Goal: Navigation & Orientation: Go to known website

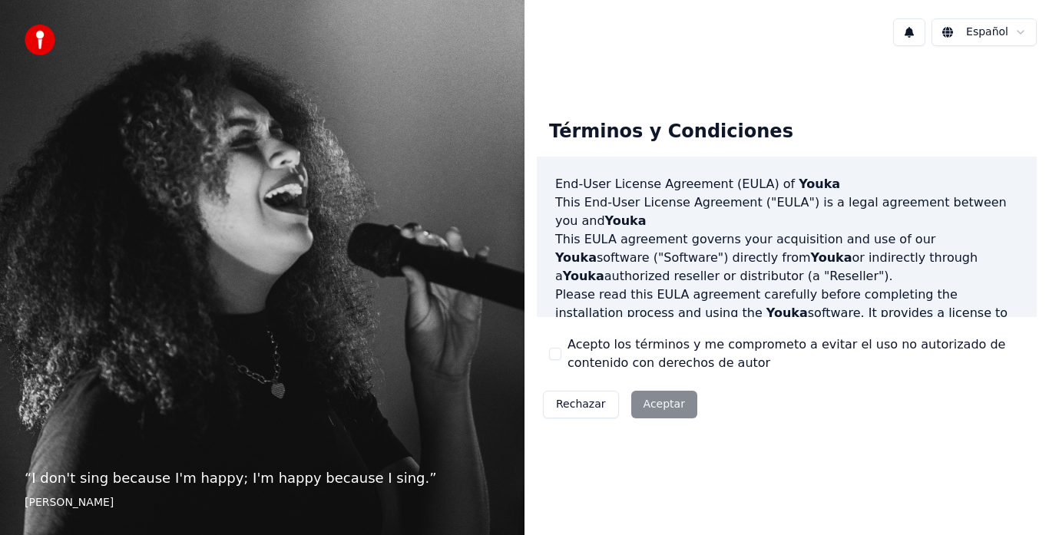
click at [676, 400] on div "Rechazar Aceptar" at bounding box center [620, 405] width 167 height 40
click at [667, 409] on div "Rechazar Aceptar" at bounding box center [620, 405] width 167 height 40
click at [684, 407] on div "Rechazar Aceptar" at bounding box center [620, 405] width 167 height 40
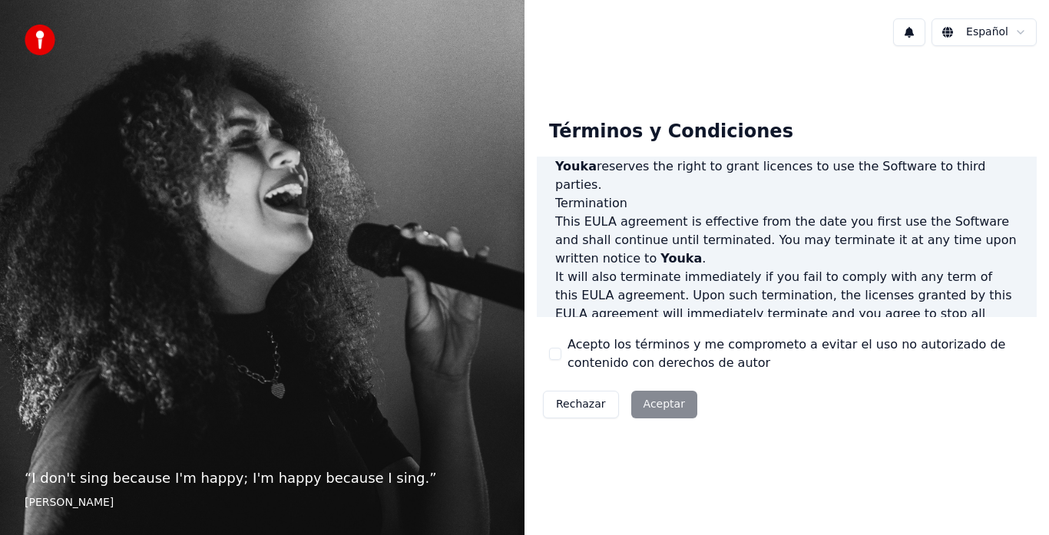
scroll to position [1056, 0]
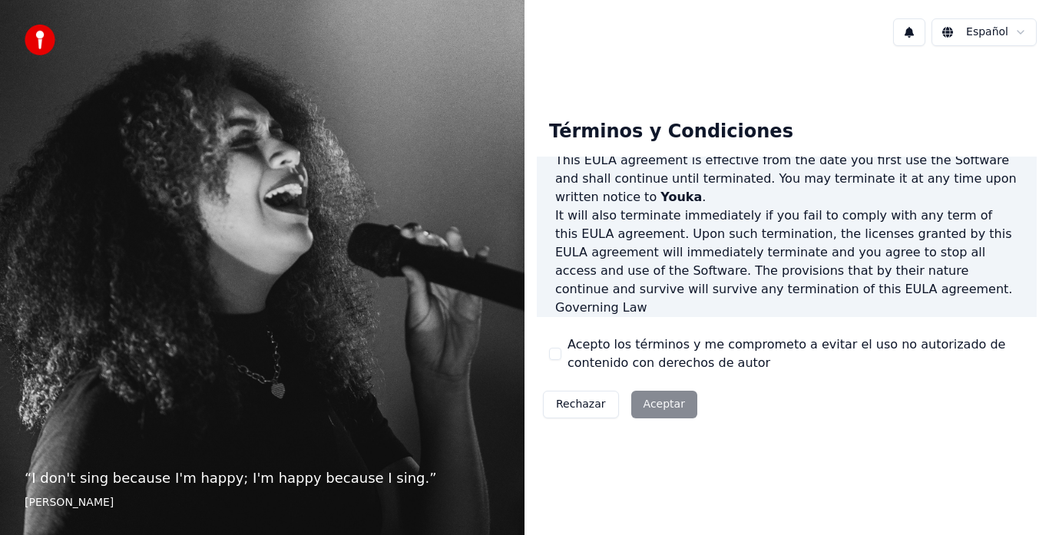
click at [674, 393] on div "Rechazar Aceptar" at bounding box center [620, 405] width 167 height 40
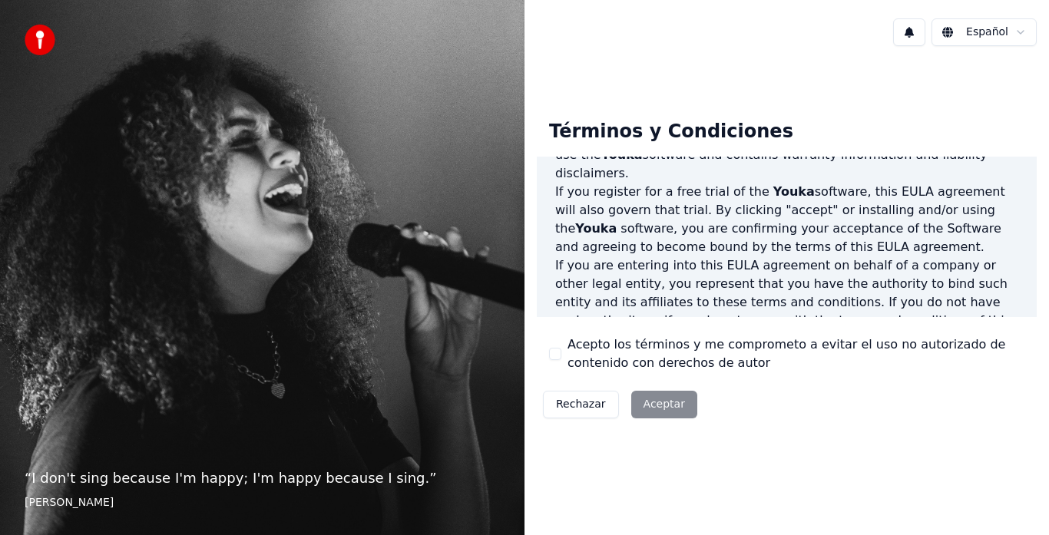
scroll to position [230, 0]
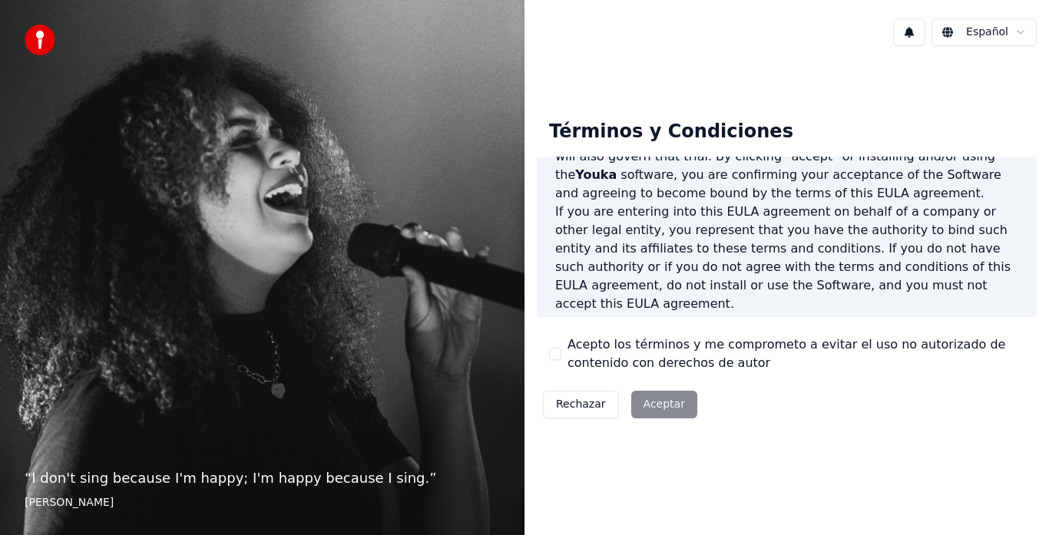
click at [667, 403] on div "Rechazar Aceptar" at bounding box center [620, 405] width 167 height 40
click at [668, 403] on div "Rechazar Aceptar" at bounding box center [620, 405] width 167 height 40
click at [667, 403] on div "Rechazar Aceptar" at bounding box center [620, 405] width 167 height 40
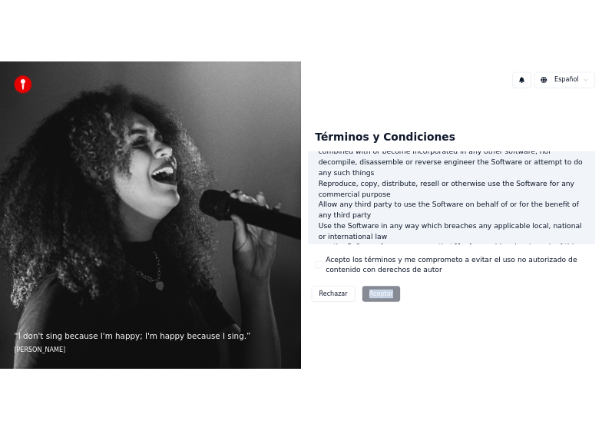
scroll to position [1056, 0]
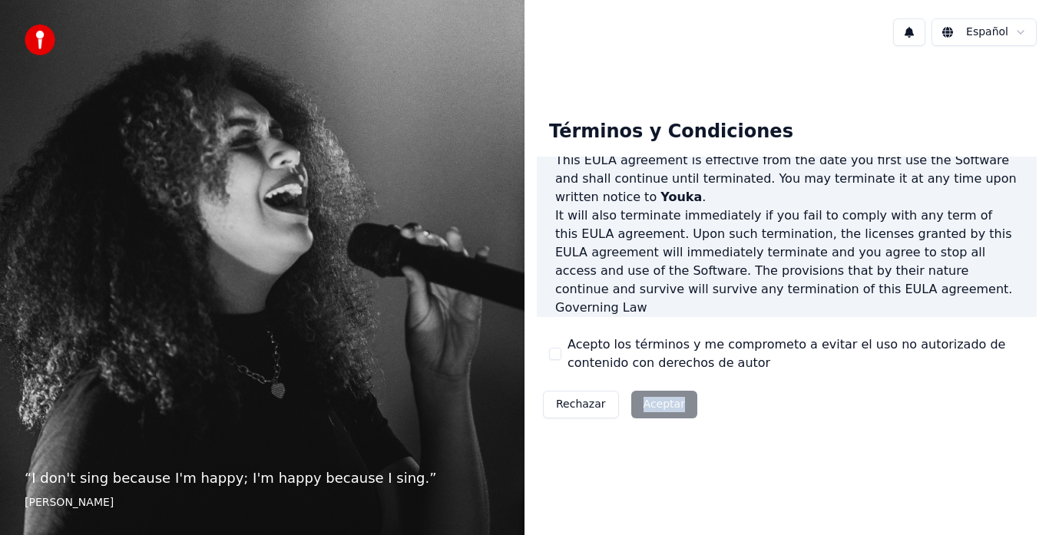
click at [665, 409] on div "Rechazar Aceptar" at bounding box center [620, 405] width 167 height 40
click at [663, 406] on div "Rechazar Aceptar" at bounding box center [620, 405] width 167 height 40
drag, startPoint x: 663, startPoint y: 405, endPoint x: 776, endPoint y: 378, distance: 116.8
click at [663, 404] on div "Rechazar Aceptar" at bounding box center [620, 405] width 167 height 40
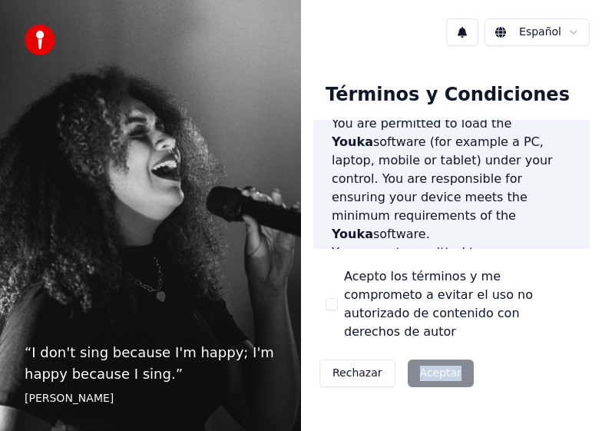
click at [430, 354] on div "Rechazar Aceptar" at bounding box center [396, 373] width 167 height 40
drag, startPoint x: 430, startPoint y: 354, endPoint x: 518, endPoint y: 276, distance: 117.5
click at [430, 353] on div "Rechazar Aceptar" at bounding box center [396, 373] width 167 height 40
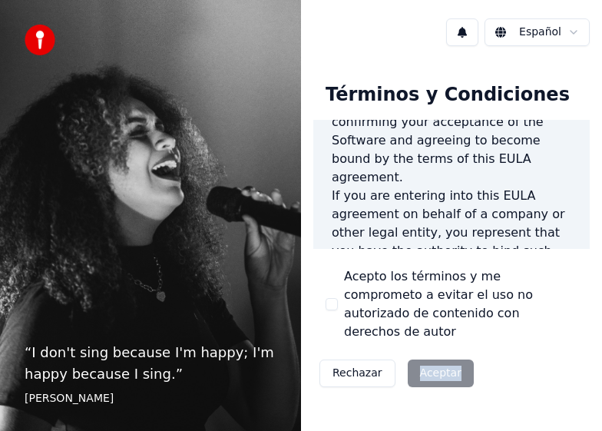
scroll to position [0, 0]
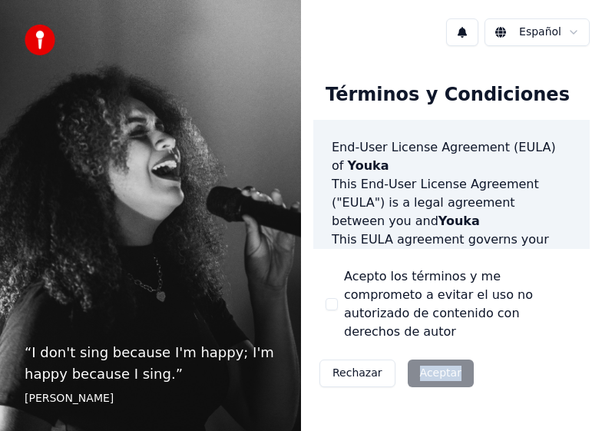
click at [458, 353] on div "Rechazar Aceptar" at bounding box center [396, 373] width 167 height 40
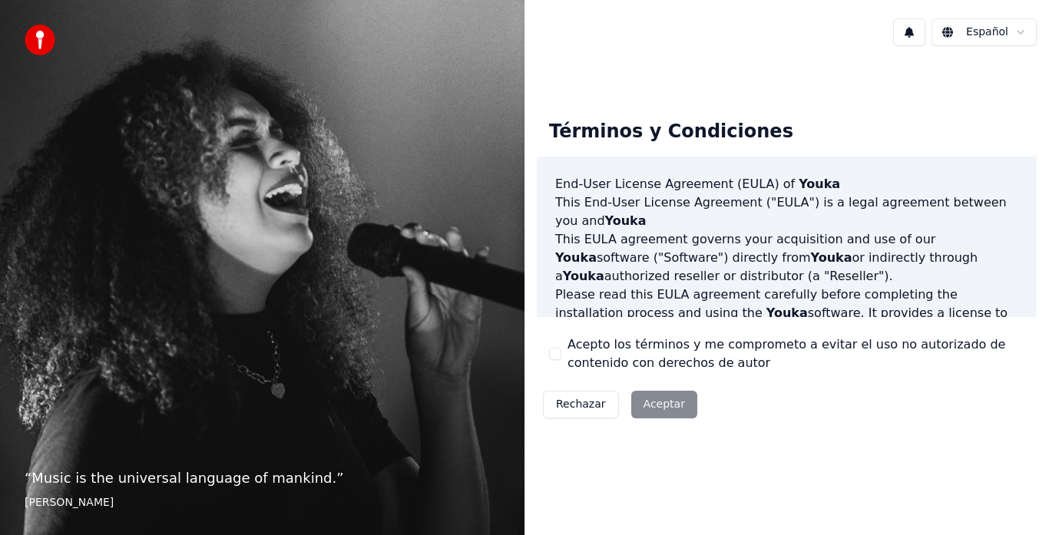
click at [668, 399] on div "Rechazar Aceptar" at bounding box center [620, 405] width 167 height 40
click at [669, 407] on div "Rechazar Aceptar" at bounding box center [620, 405] width 167 height 40
click at [667, 405] on div "Rechazar Aceptar" at bounding box center [620, 405] width 167 height 40
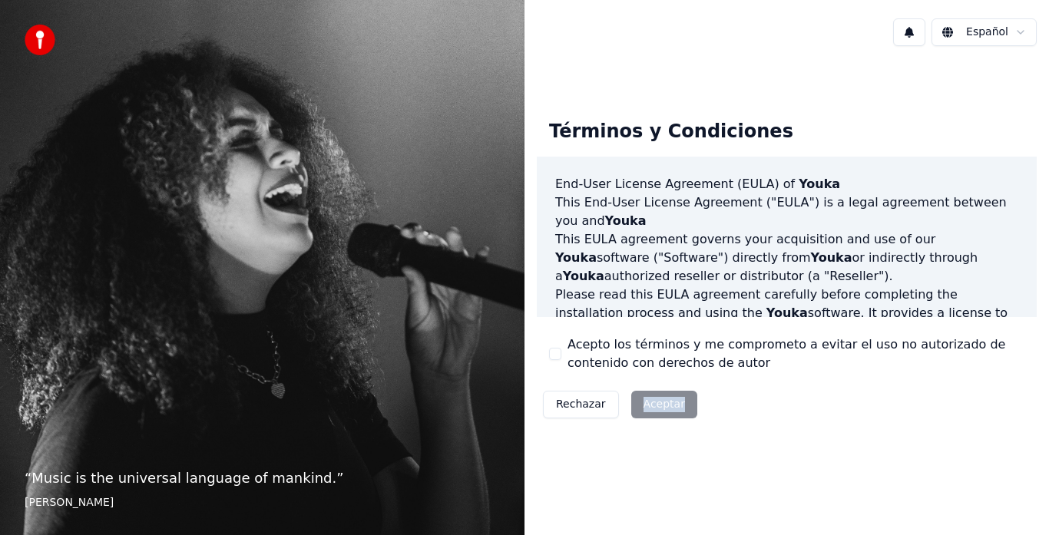
click at [667, 405] on div "Rechazar Aceptar" at bounding box center [620, 405] width 167 height 40
click at [1007, 35] on html "“ Music is the universal language of mankind. ” Henry Wadsworth Longfellow Espa…" at bounding box center [524, 267] width 1049 height 535
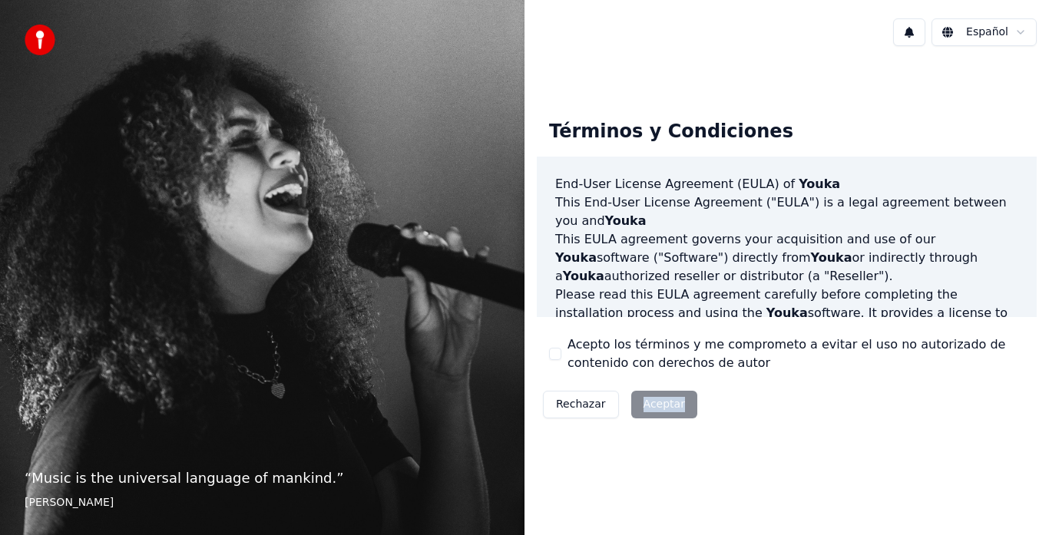
click at [999, 45] on html "“ Music is the universal language of mankind. ” Henry Wadsworth Longfellow Espa…" at bounding box center [524, 267] width 1049 height 535
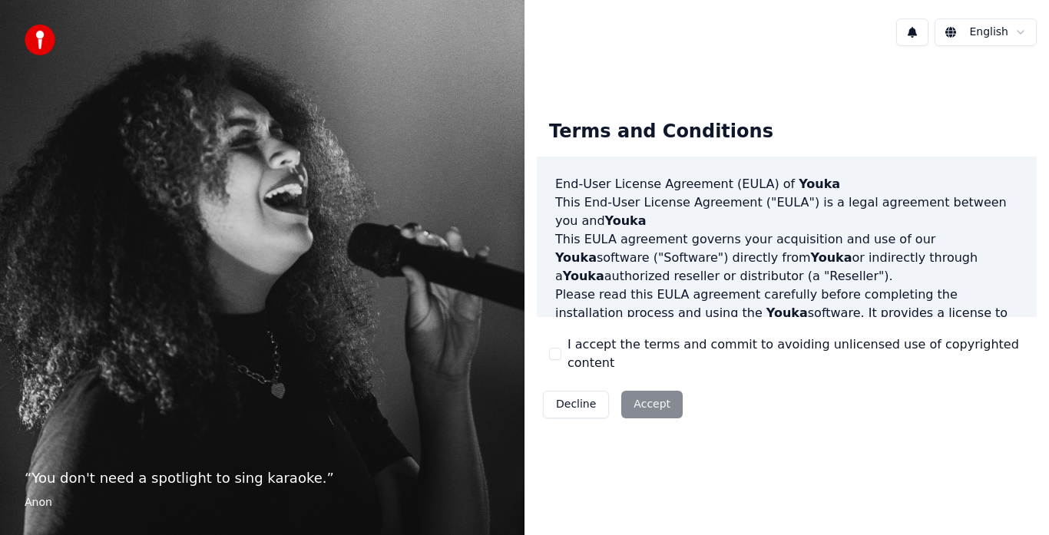
click at [660, 394] on div "Decline Accept" at bounding box center [613, 405] width 152 height 40
click at [661, 394] on div "Decline Accept" at bounding box center [613, 405] width 152 height 40
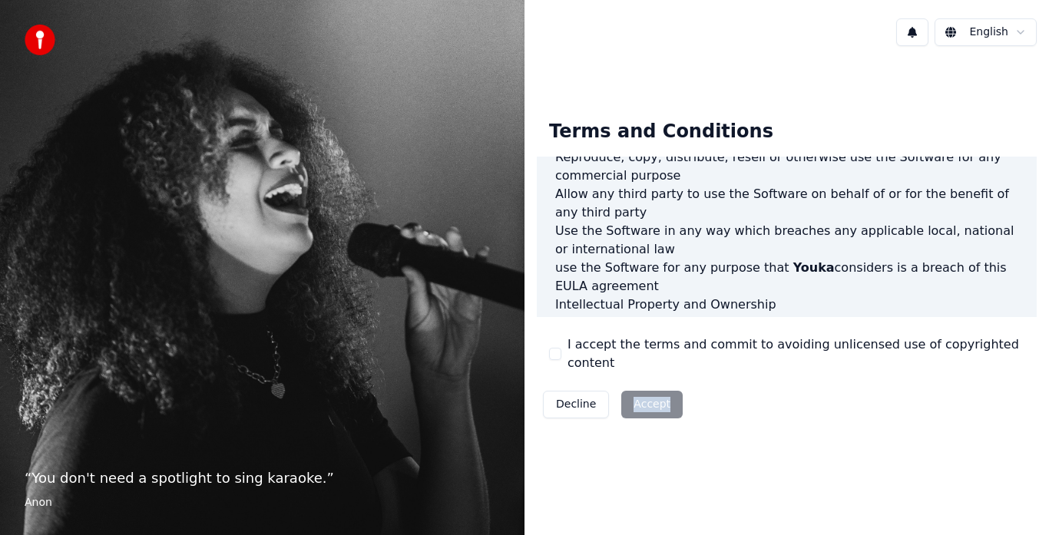
scroll to position [922, 0]
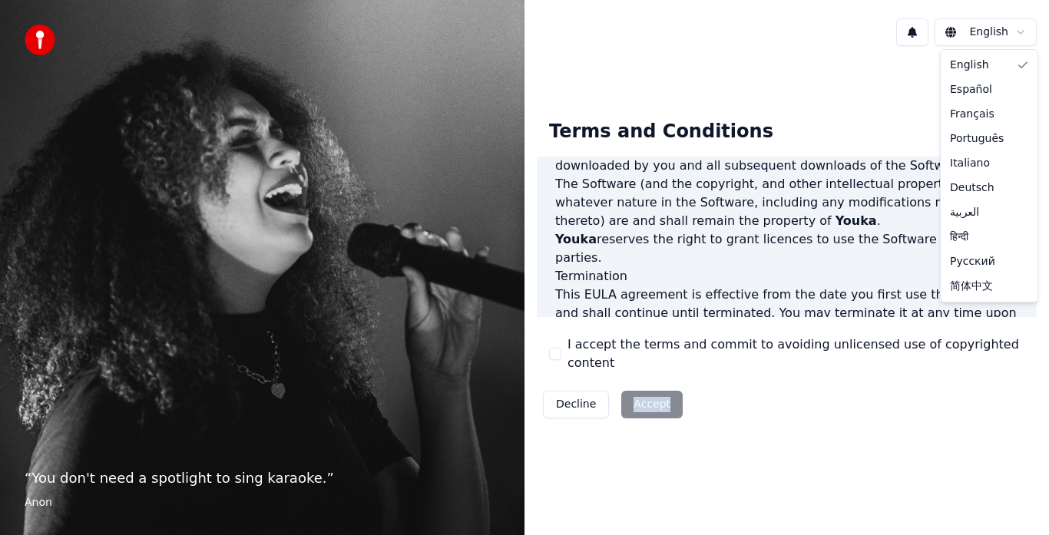
click at [1011, 33] on html "“ You don't need a spotlight to sing karaoke. ” Anon English Terms and Conditio…" at bounding box center [524, 267] width 1049 height 535
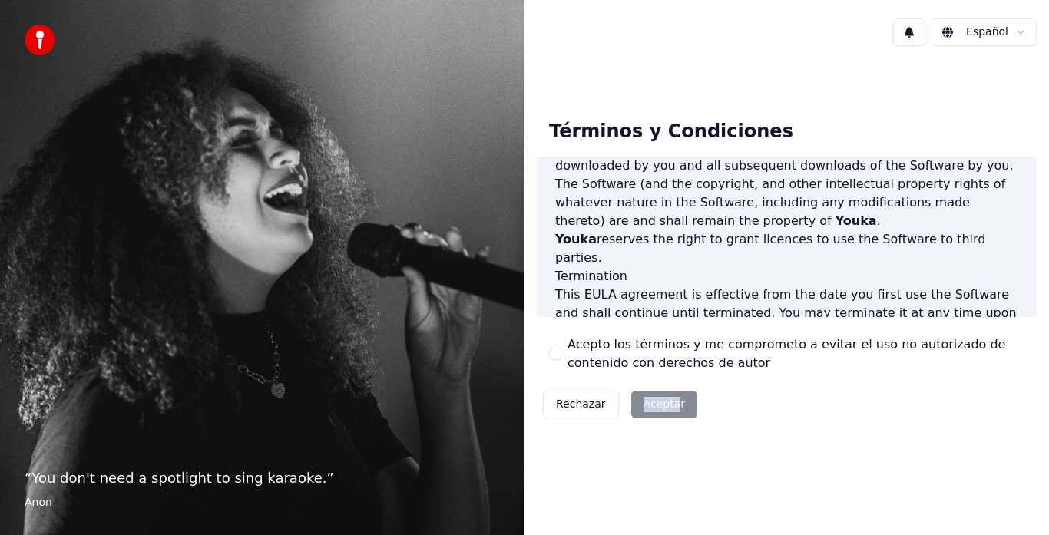
click at [585, 409] on button "Rechazar" at bounding box center [581, 405] width 76 height 28
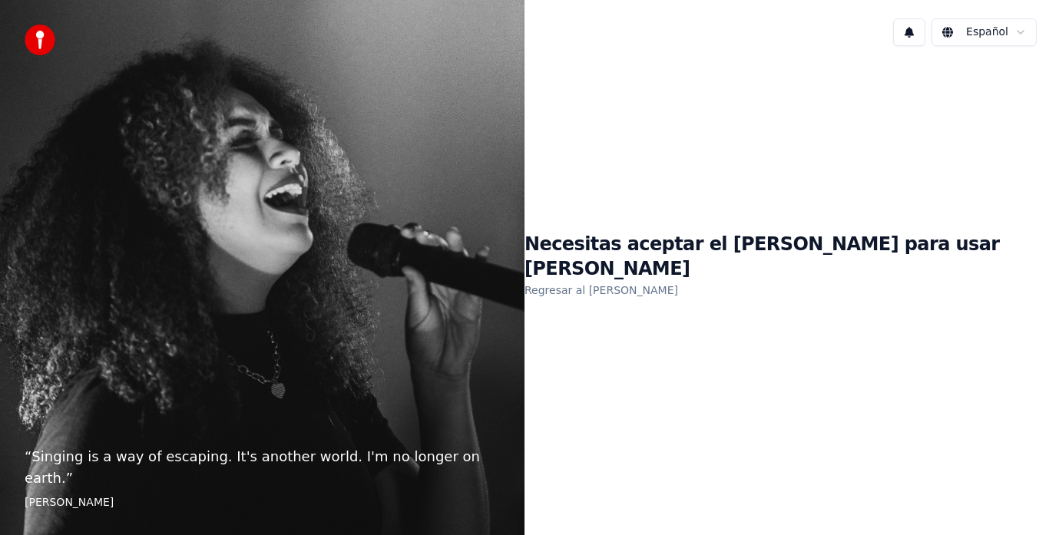
click at [660, 280] on link "Regresar al EULA" at bounding box center [602, 290] width 154 height 25
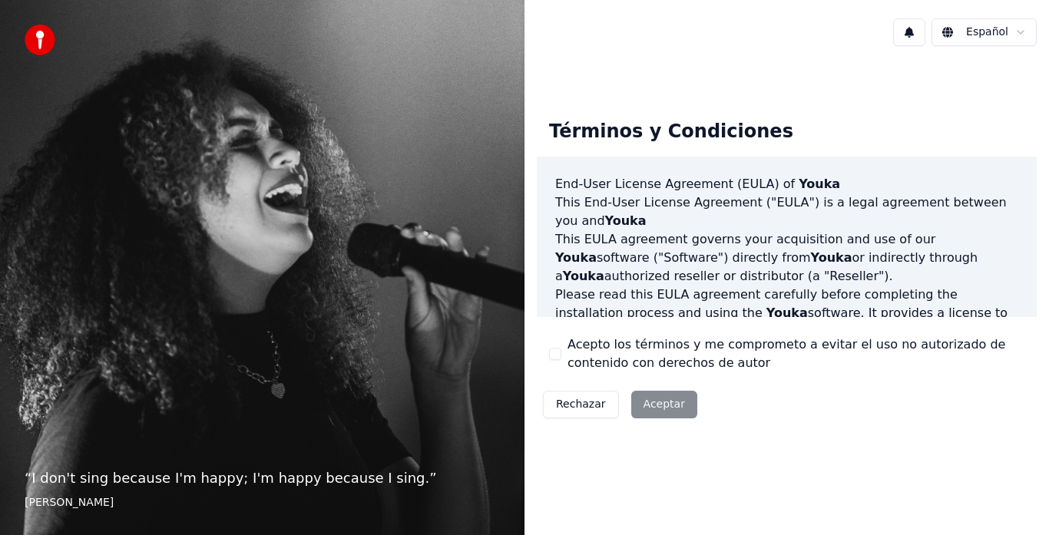
click at [666, 404] on div "Rechazar Aceptar" at bounding box center [620, 405] width 167 height 40
click at [663, 407] on div "Rechazar Aceptar" at bounding box center [620, 405] width 167 height 40
click at [661, 406] on div "Rechazar Aceptar" at bounding box center [620, 405] width 167 height 40
click at [637, 409] on div "Rechazar Aceptar" at bounding box center [620, 405] width 167 height 40
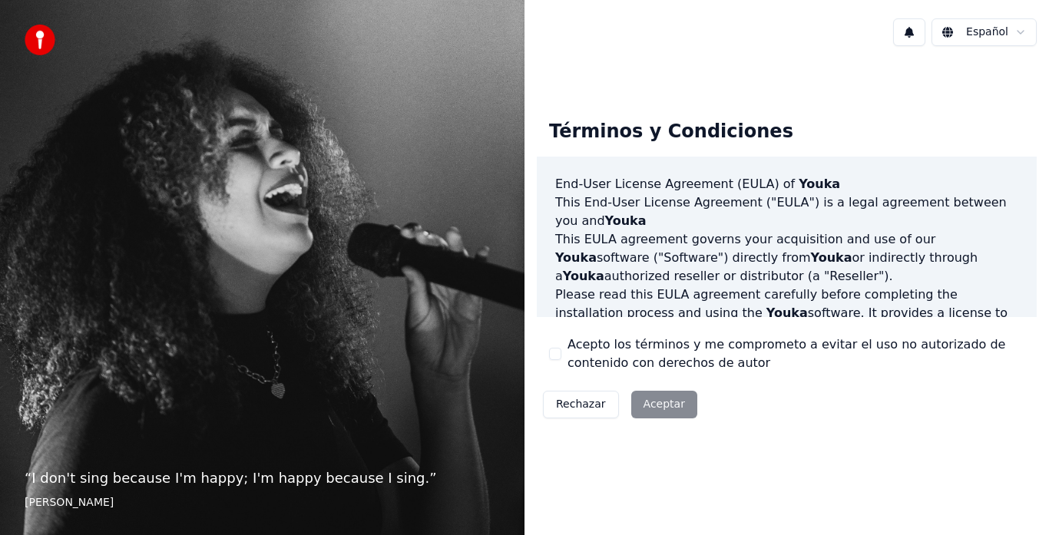
click at [636, 405] on div "Rechazar Aceptar" at bounding box center [620, 405] width 167 height 40
click at [916, 30] on button at bounding box center [909, 32] width 32 height 28
drag, startPoint x: 897, startPoint y: 130, endPoint x: 891, endPoint y: 153, distance: 23.8
click at [895, 130] on div "Términos y Condiciones End-User License Agreement (EULA) of Youka This End-User…" at bounding box center [787, 266] width 500 height 317
click at [657, 408] on div "Rechazar Aceptar" at bounding box center [620, 405] width 167 height 40
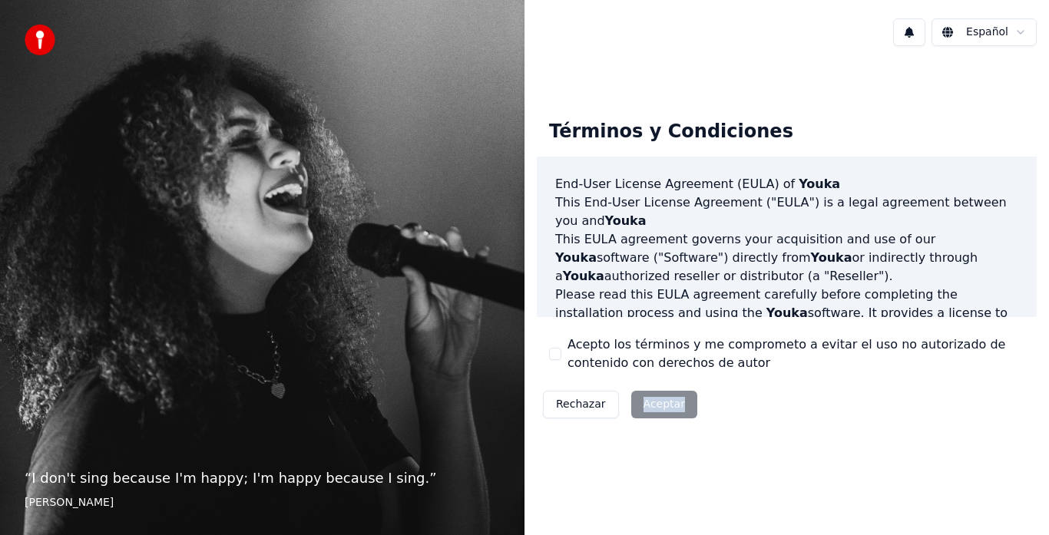
click at [657, 408] on div "Rechazar Aceptar" at bounding box center [620, 405] width 167 height 40
click at [654, 405] on div "Rechazar Aceptar" at bounding box center [620, 405] width 167 height 40
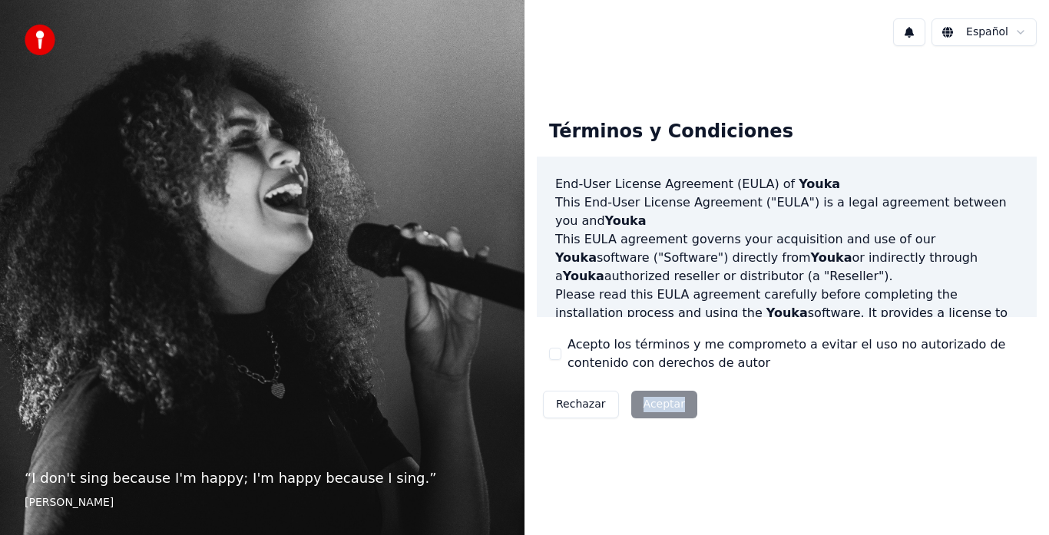
click at [656, 403] on div "Rechazar Aceptar" at bounding box center [620, 405] width 167 height 40
click at [656, 402] on div "Rechazar Aceptar" at bounding box center [620, 405] width 167 height 40
click at [595, 410] on button "Rechazar" at bounding box center [581, 405] width 76 height 28
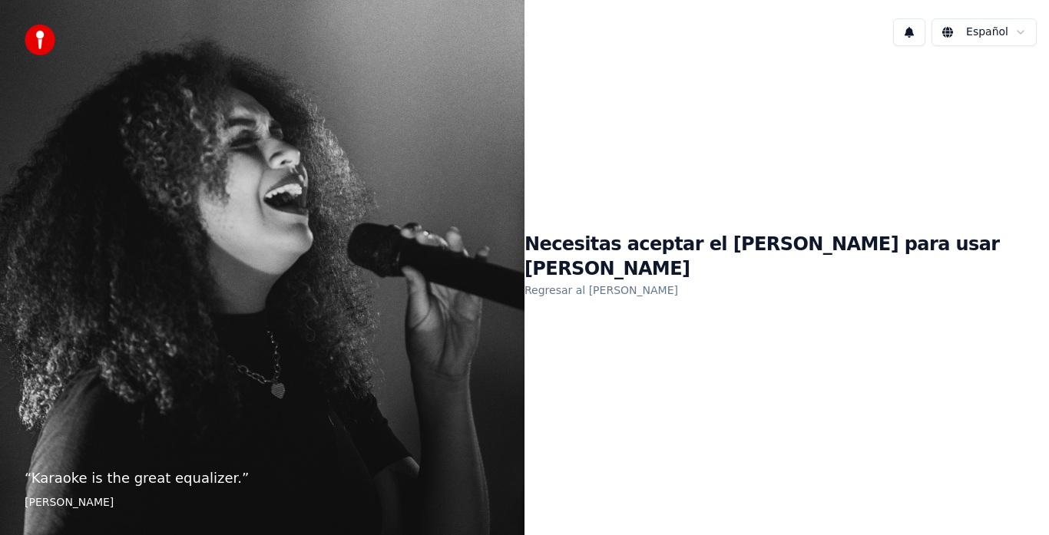
click at [678, 283] on link "Regresar al EULA" at bounding box center [602, 290] width 154 height 25
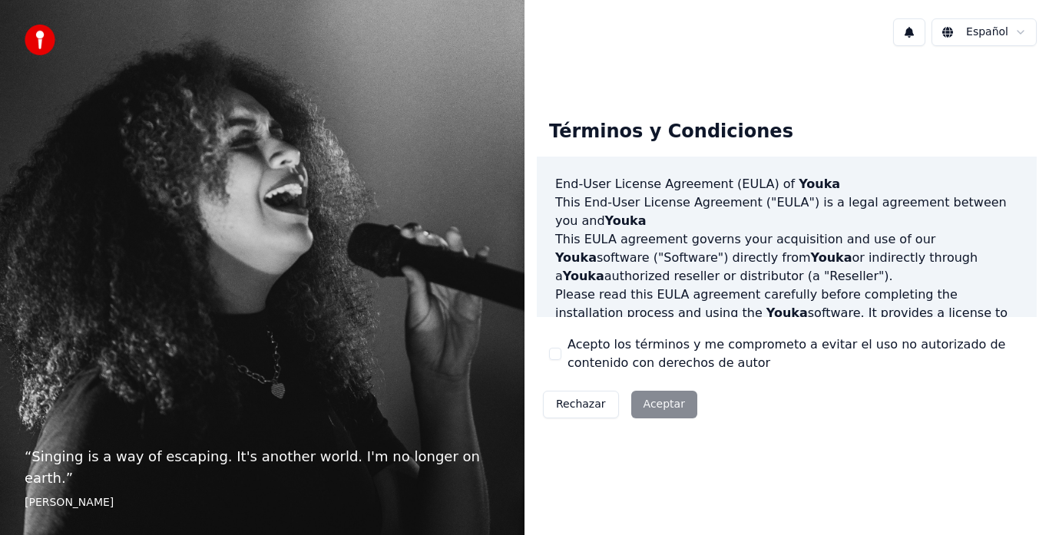
click at [667, 404] on div "Rechazar Aceptar" at bounding box center [620, 405] width 167 height 40
click at [666, 403] on div "Rechazar Aceptar" at bounding box center [620, 405] width 167 height 40
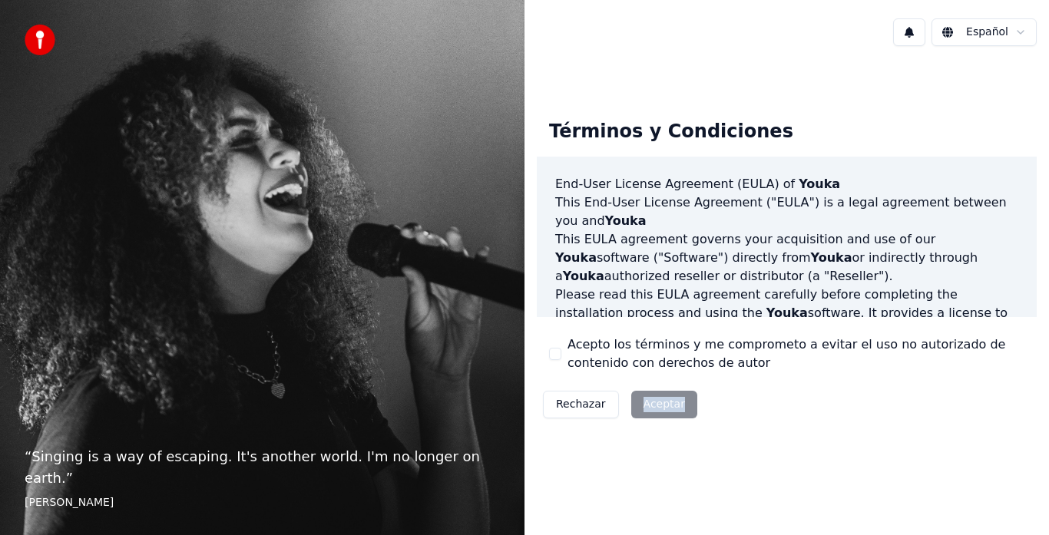
click at [667, 400] on div "Rechazar Aceptar" at bounding box center [620, 405] width 167 height 40
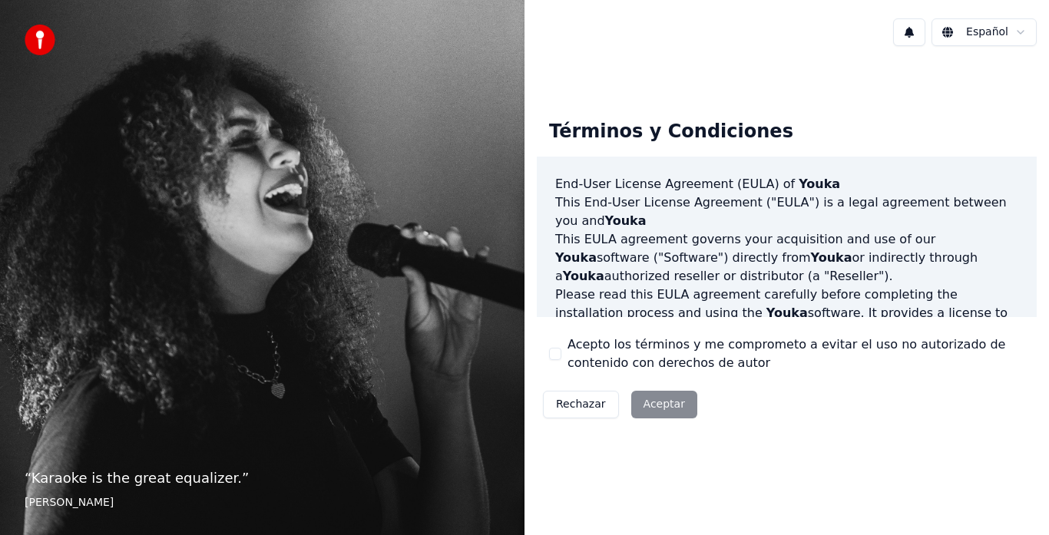
click at [657, 408] on div "Rechazar Aceptar" at bounding box center [620, 405] width 167 height 40
click at [659, 407] on div "Rechazar Aceptar" at bounding box center [620, 405] width 167 height 40
click at [659, 406] on div "Rechazar Aceptar" at bounding box center [620, 405] width 167 height 40
